Goal: Information Seeking & Learning: Learn about a topic

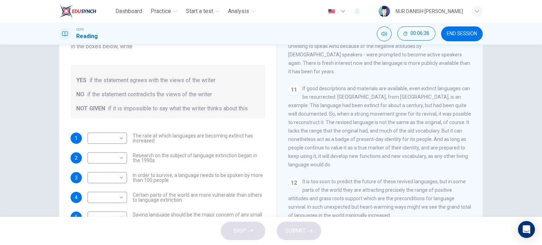
scroll to position [72, 0]
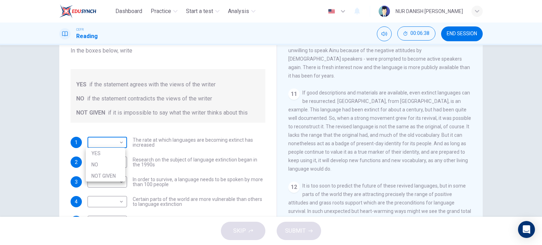
click at [114, 142] on body "Dashboard Practice Start a test Analysis English en ​ NUR DANISH [PERSON_NAME] …" at bounding box center [271, 122] width 542 height 245
click at [114, 149] on li "YES" at bounding box center [106, 153] width 40 height 11
type input "YES"
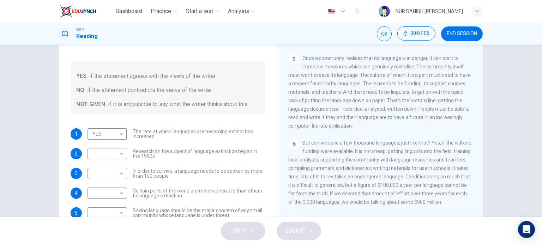
scroll to position [355, 0]
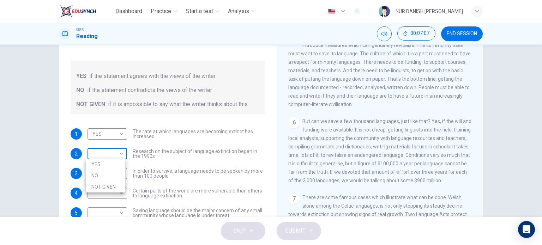
click at [117, 154] on body "Dashboard Practice Start a test Analysis English en ​ NUR DANISH [PERSON_NAME] …" at bounding box center [271, 122] width 542 height 245
click at [116, 183] on li "NOT GIVEN" at bounding box center [106, 187] width 40 height 11
type input "NOT GIVEN"
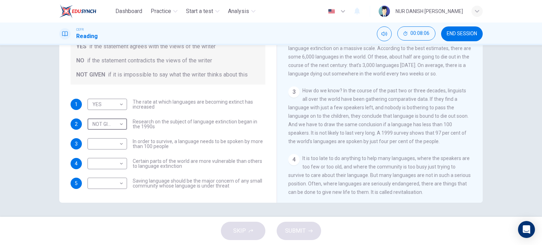
scroll to position [151, 0]
click at [103, 140] on body "Dashboard Practice Start a test Analysis English en ​ NUR DANISH [PERSON_NAME] …" at bounding box center [271, 122] width 542 height 245
click at [105, 179] on li "NOT GIVEN" at bounding box center [106, 177] width 40 height 11
type input "NOT GIVEN"
click at [116, 183] on body "Dashboard Practice Start a test Analysis English en ​ NUR DANISH [PERSON_NAME] …" at bounding box center [271, 122] width 542 height 245
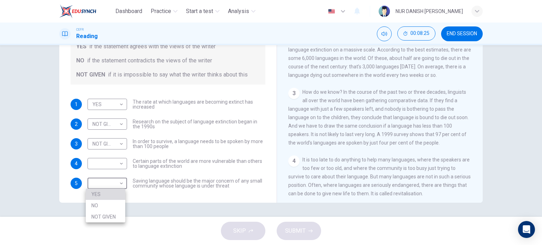
click at [117, 193] on li "YES" at bounding box center [106, 194] width 40 height 11
type input "YES"
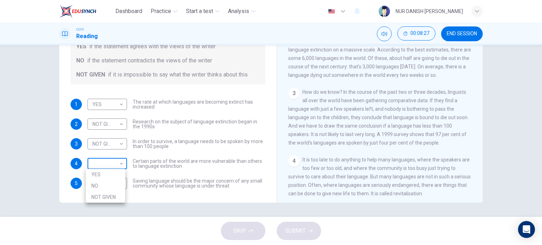
click at [112, 165] on body "Dashboard Practice Start a test Analysis English en ​ NUR DANISH [PERSON_NAME] …" at bounding box center [271, 122] width 542 height 245
click at [112, 183] on li "NO" at bounding box center [106, 185] width 40 height 11
type input "NO"
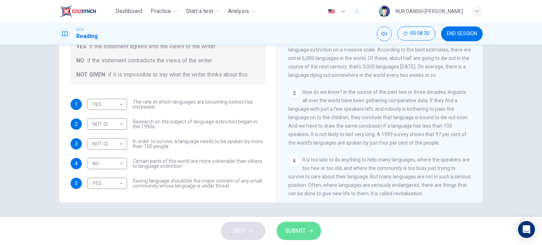
click at [301, 227] on span "SUBMIT" at bounding box center [295, 231] width 20 height 10
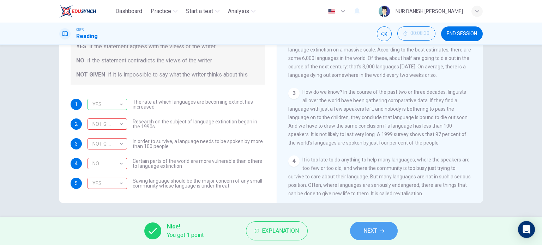
click at [371, 233] on span "NEXT" at bounding box center [371, 231] width 14 height 10
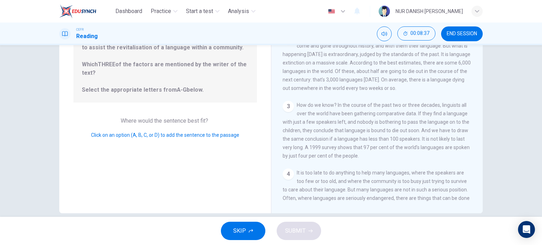
scroll to position [73, 0]
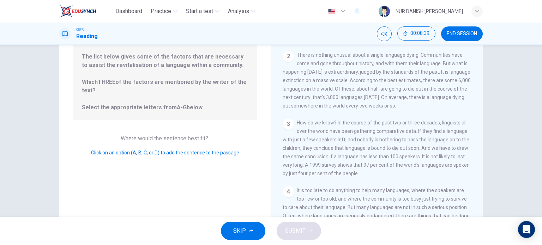
click at [285, 126] on div "3" at bounding box center [288, 124] width 11 height 11
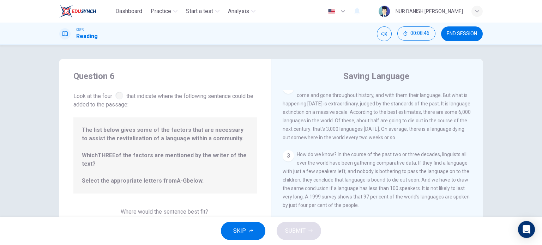
scroll to position [42, 0]
click at [96, 190] on div "The list below gives some of the factors that are necessary to assist the revit…" at bounding box center [165, 156] width 184 height 76
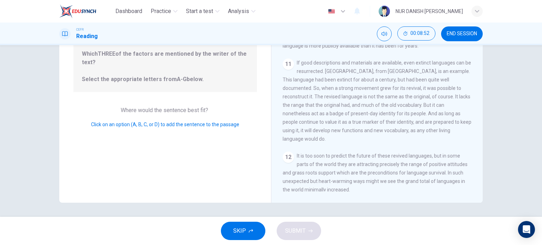
scroll to position [584, 0]
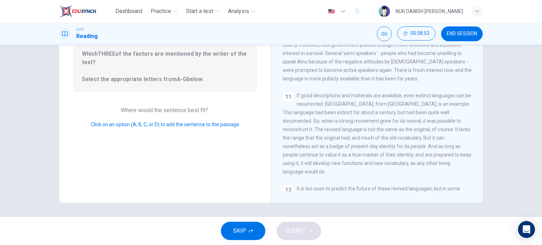
drag, startPoint x: 203, startPoint y: 130, endPoint x: 204, endPoint y: 124, distance: 6.0
click at [204, 124] on div "Question 6 Look at the four that indicate where the following sentence could be…" at bounding box center [165, 80] width 212 height 245
drag, startPoint x: 204, startPoint y: 124, endPoint x: 222, endPoint y: 154, distance: 34.9
click at [222, 154] on div "Question 6 Look at the four that indicate where the following sentence could be…" at bounding box center [165, 80] width 212 height 245
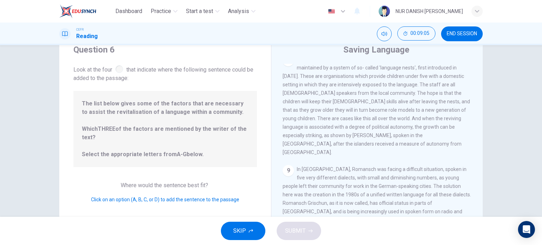
scroll to position [41, 0]
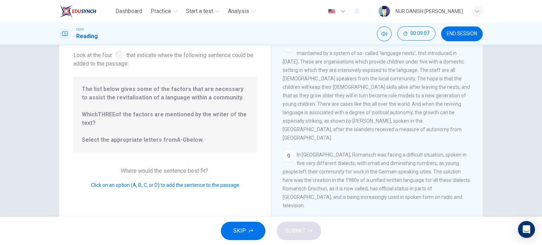
drag, startPoint x: 155, startPoint y: 172, endPoint x: 189, endPoint y: 187, distance: 37.0
click at [189, 187] on div "Where would the sentence best fit? Click on an option (A, B, C, or D) to add th…" at bounding box center [165, 178] width 184 height 23
drag, startPoint x: 189, startPoint y: 187, endPoint x: 222, endPoint y: 190, distance: 33.3
click at [222, 190] on div "Question 6 Look at the four that indicate where the following sentence could be…" at bounding box center [165, 140] width 212 height 245
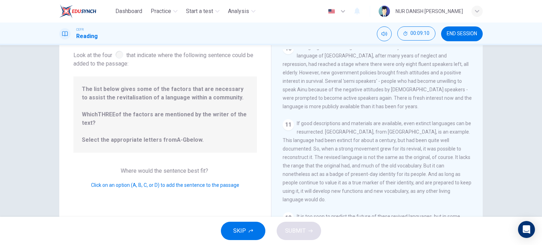
scroll to position [102, 0]
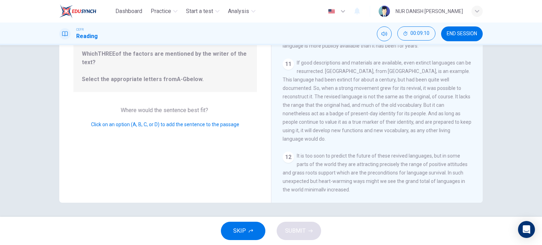
drag, startPoint x: 373, startPoint y: 140, endPoint x: 412, endPoint y: 181, distance: 57.0
click at [412, 181] on div "12 It is too soon to predict the future of these revived languages, but in some…" at bounding box center [377, 173] width 189 height 42
drag, startPoint x: 412, startPoint y: 181, endPoint x: 478, endPoint y: 178, distance: 65.7
click at [478, 178] on div "1 For the first time, linguists have put a price on language. To save a languag…" at bounding box center [382, 90] width 198 height 203
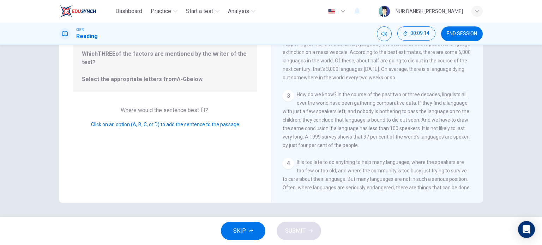
scroll to position [0, 0]
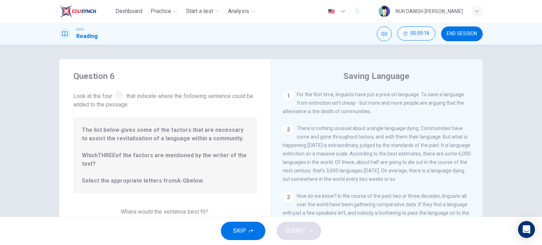
drag, startPoint x: 123, startPoint y: 116, endPoint x: 199, endPoint y: 190, distance: 106.6
click at [199, 190] on div "Question 6 Look at the four that indicate where the following sentence could be…" at bounding box center [165, 181] width 212 height 245
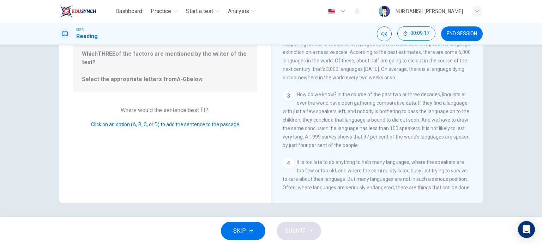
click at [129, 125] on span "Click on an option (A, B, C, or D) to add the sentence to the passage" at bounding box center [165, 125] width 148 height 6
drag, startPoint x: 129, startPoint y: 125, endPoint x: 154, endPoint y: 125, distance: 24.7
click at [154, 125] on span "Click on an option (A, B, C, or D) to add the sentence to the passage" at bounding box center [165, 125] width 148 height 6
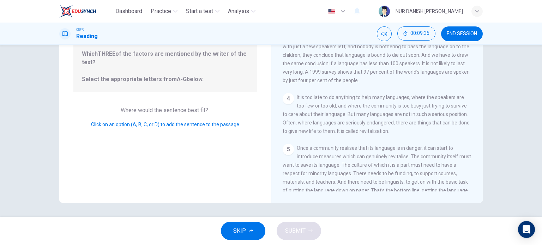
click at [290, 155] on div "5" at bounding box center [288, 149] width 11 height 11
drag, startPoint x: 290, startPoint y: 156, endPoint x: 347, endPoint y: 172, distance: 59.7
click at [347, 172] on div "5 Once a community realises that its language is in danger, it can start to int…" at bounding box center [377, 182] width 189 height 76
drag, startPoint x: 310, startPoint y: 120, endPoint x: 348, endPoint y: 129, distance: 38.5
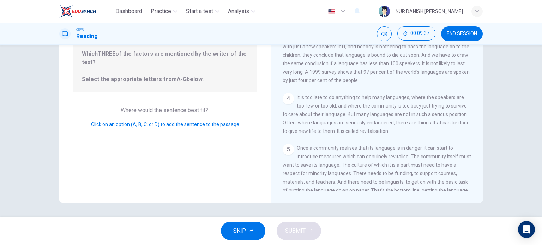
click at [348, 129] on span "It is too late to do anything to help many languages, where the speakers are to…" at bounding box center [376, 115] width 187 height 40
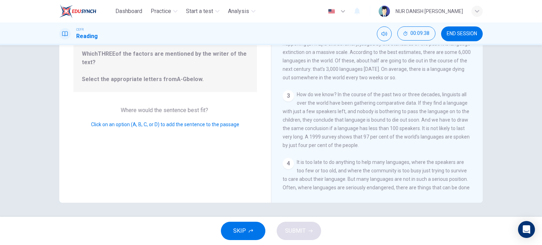
scroll to position [0, 0]
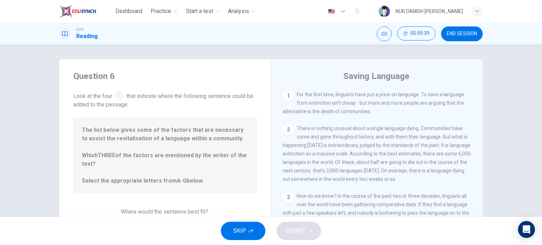
click at [240, 233] on span "SKIP" at bounding box center [239, 231] width 13 height 10
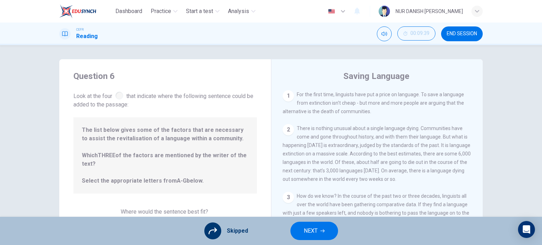
scroll to position [45, 0]
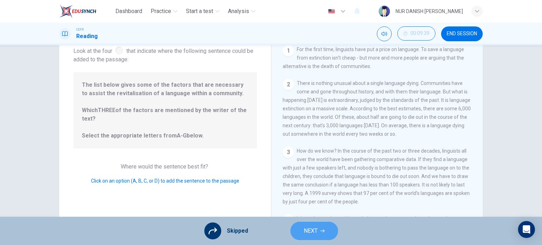
click at [314, 233] on span "NEXT" at bounding box center [311, 231] width 14 height 10
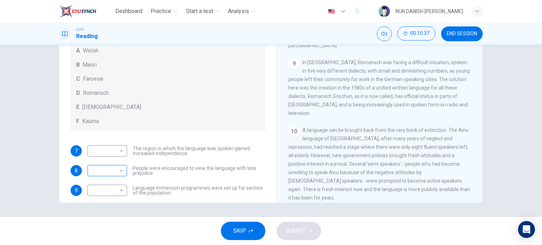
scroll to position [3, 0]
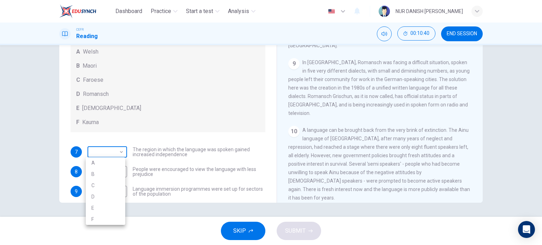
click at [118, 150] on body "Dashboard Practice Start a test Analysis English en ​ NUR DANISH [PERSON_NAME] …" at bounding box center [271, 122] width 542 height 245
click at [114, 210] on li "E" at bounding box center [106, 208] width 40 height 11
type input "E"
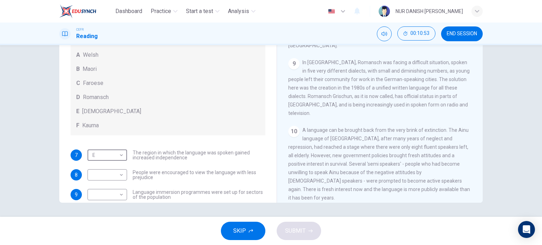
scroll to position [51, 0]
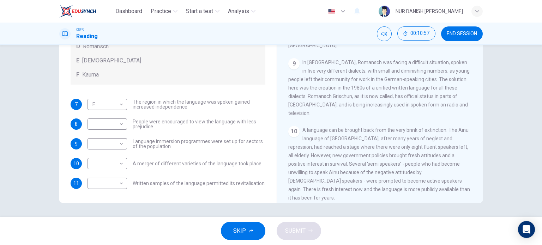
click at [142, 144] on span "Language immersion programmes were set up for sectors of the population" at bounding box center [199, 144] width 133 height 10
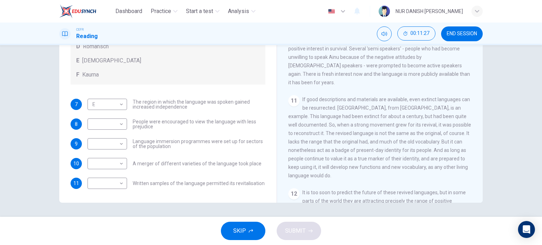
scroll to position [739, 0]
click at [115, 141] on body "Dashboard Practice Start a test Analysis English en ​ NUR DANISH [PERSON_NAME] …" at bounding box center [271, 122] width 542 height 245
click at [107, 210] on li "F" at bounding box center [106, 211] width 40 height 11
type input "F"
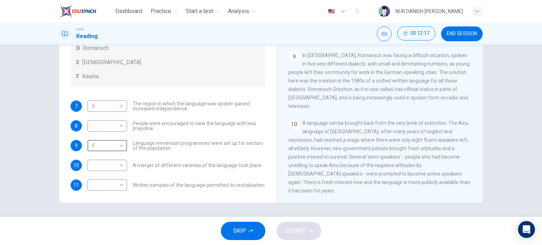
scroll to position [51, 0]
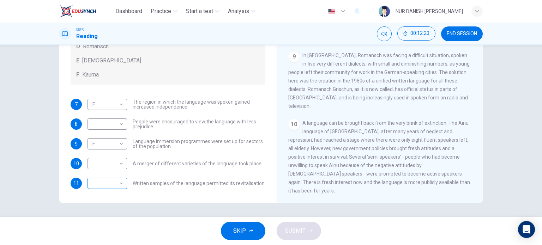
click at [125, 186] on div "​ ​" at bounding box center [108, 183] width 40 height 11
click at [119, 186] on body "Dashboard Practice Start a test Analysis English en ​ NUR DANISH [PERSON_NAME] …" at bounding box center [271, 122] width 542 height 245
click at [115, 214] on li "D" at bounding box center [106, 211] width 40 height 11
type input "D"
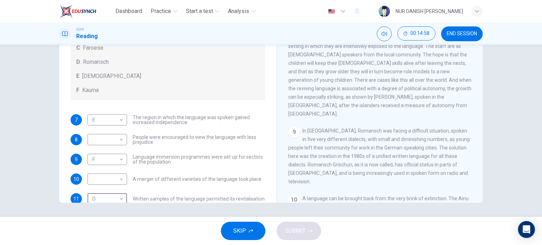
scroll to position [552, 0]
click at [103, 137] on body "Dashboard Practice Start a test Analysis English en ​ NUR DANISH [PERSON_NAME] …" at bounding box center [271, 122] width 542 height 245
click at [170, 112] on div at bounding box center [271, 122] width 542 height 245
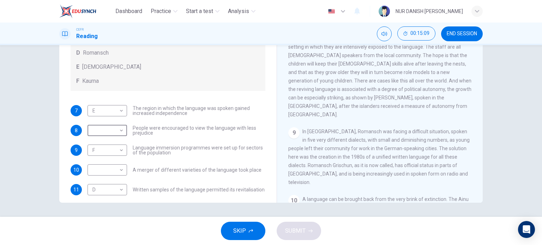
scroll to position [45, 0]
click at [108, 129] on body "Dashboard Practice Start a test Analysis English en ​ NUR DANISH [PERSON_NAME] …" at bounding box center [271, 122] width 542 height 245
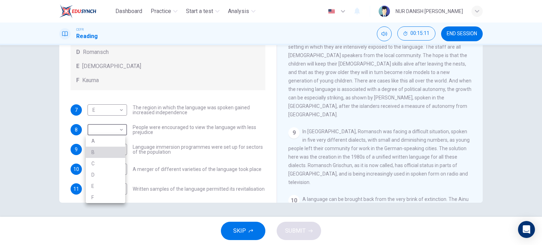
click at [109, 156] on li "B" at bounding box center [106, 152] width 40 height 11
type input "B"
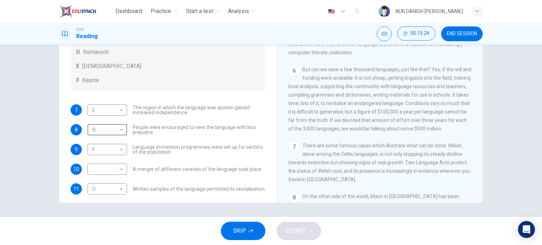
scroll to position [376, 0]
click at [123, 166] on div "​ ​" at bounding box center [108, 169] width 40 height 11
click at [119, 170] on body "Dashboard Practice Start a test Analysis English en ​ NUR DANISH [PERSON_NAME] …" at bounding box center [271, 122] width 542 height 245
click at [179, 118] on div at bounding box center [271, 122] width 542 height 245
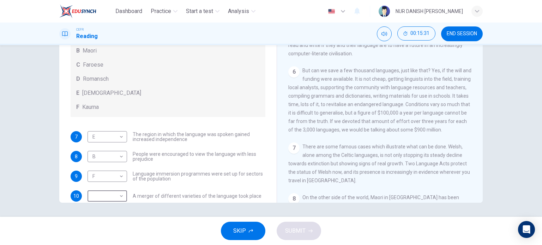
scroll to position [51, 0]
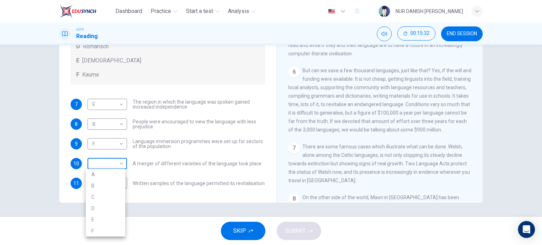
click at [105, 165] on body "Dashboard Practice Start a test Analysis English en ​ NUR DANISH [PERSON_NAME] …" at bounding box center [271, 122] width 542 height 245
click at [105, 171] on li "A" at bounding box center [106, 174] width 40 height 11
type input "A"
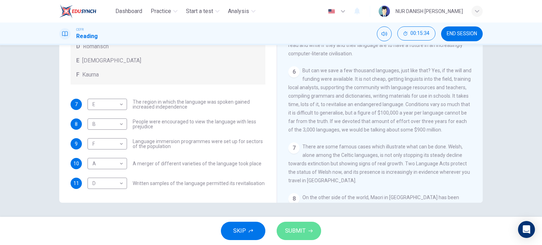
click at [292, 234] on span "SUBMIT" at bounding box center [295, 231] width 20 height 10
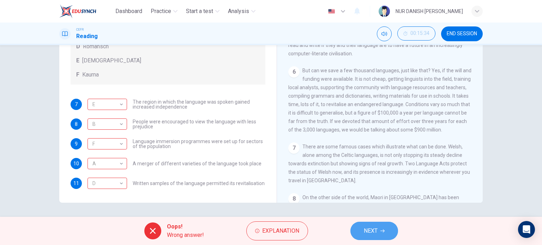
click at [381, 230] on icon "button" at bounding box center [383, 231] width 4 height 4
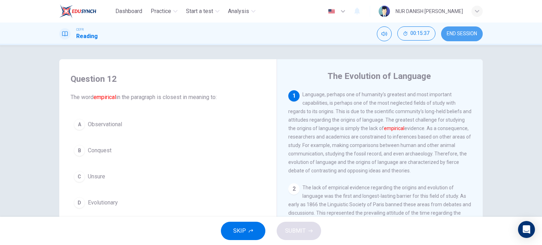
click at [460, 31] on span "END SESSION" at bounding box center [462, 34] width 30 height 6
